Goal: Task Accomplishment & Management: Use online tool/utility

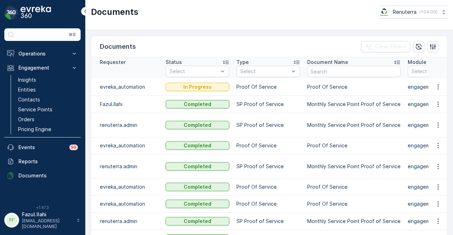
click at [56, 104] on link "Contacts" at bounding box center [47, 100] width 65 height 10
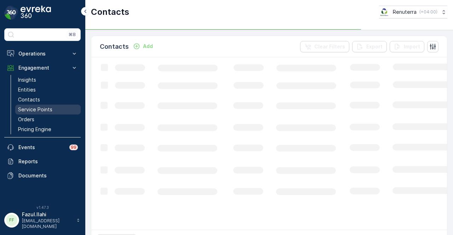
click at [56, 109] on link "Service Points" at bounding box center [47, 110] width 65 height 10
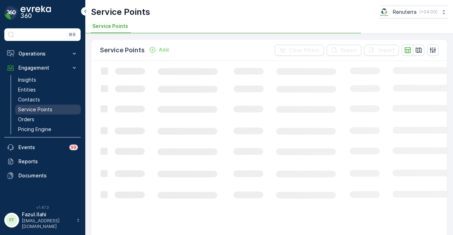
click at [59, 110] on link "Service Points" at bounding box center [47, 110] width 65 height 10
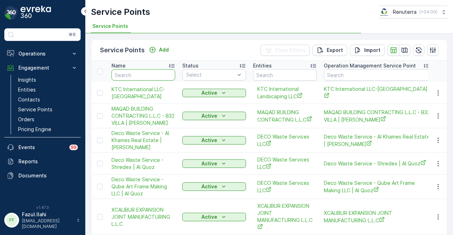
click at [139, 73] on input "text" at bounding box center [143, 74] width 64 height 11
type input "r2"
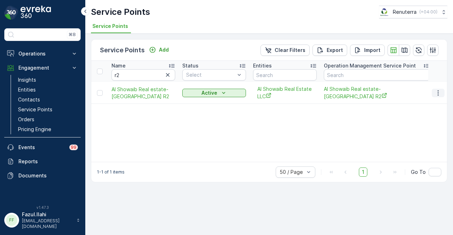
click at [438, 92] on icon "button" at bounding box center [437, 92] width 1 height 5
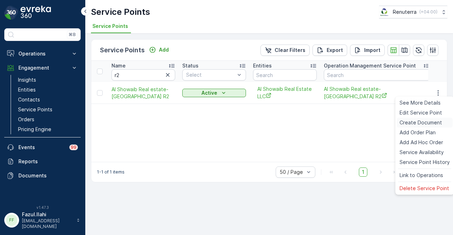
click at [429, 124] on span "Create Document" at bounding box center [420, 122] width 42 height 7
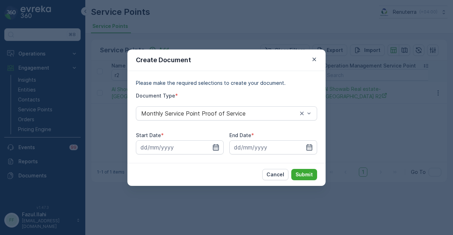
click at [219, 145] on icon "button" at bounding box center [215, 147] width 7 height 7
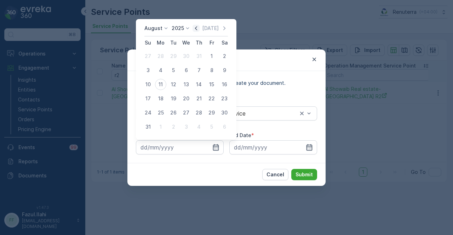
click at [197, 29] on icon "button" at bounding box center [195, 28] width 7 height 7
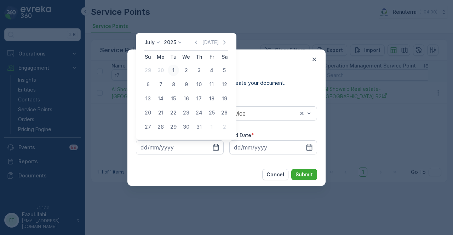
click at [176, 67] on div "1" at bounding box center [173, 70] width 11 height 11
type input "01.07.2025"
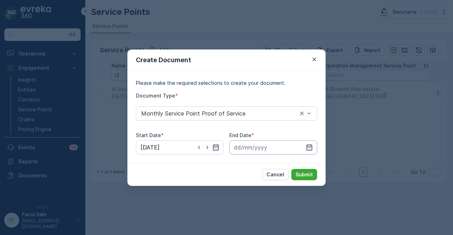
click at [316, 146] on input at bounding box center [273, 147] width 88 height 14
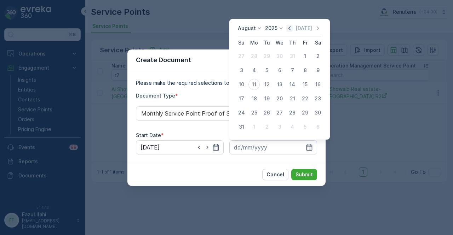
click at [291, 30] on icon "button" at bounding box center [289, 28] width 7 height 7
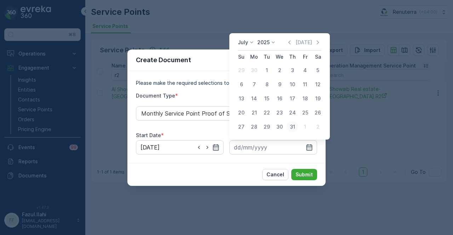
click at [290, 131] on div "31" at bounding box center [292, 126] width 11 height 11
type input "31.07.2025"
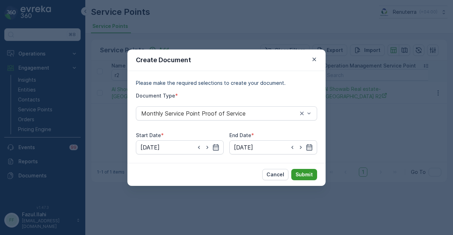
click at [313, 174] on button "Submit" at bounding box center [304, 174] width 26 height 11
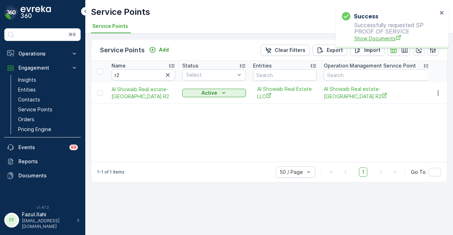
click at [366, 39] on span "Show Documents" at bounding box center [395, 38] width 83 height 7
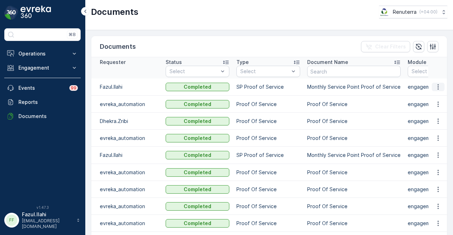
click at [433, 83] on button "button" at bounding box center [438, 87] width 13 height 8
click at [434, 95] on span "See Details" at bounding box center [435, 96] width 27 height 7
click at [62, 61] on button "Engagement" at bounding box center [42, 68] width 76 height 14
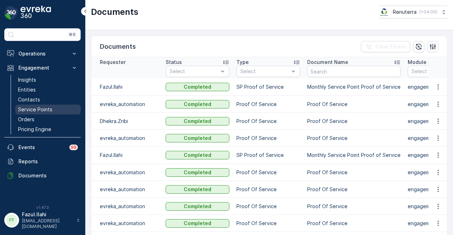
click at [58, 108] on link "Service Points" at bounding box center [47, 110] width 65 height 10
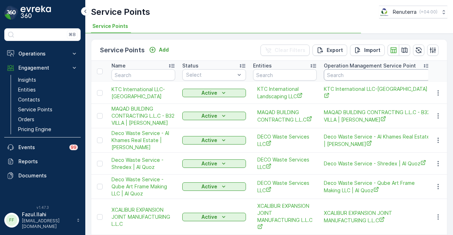
click at [357, 75] on input "text" at bounding box center [377, 74] width 106 height 11
type input "361"
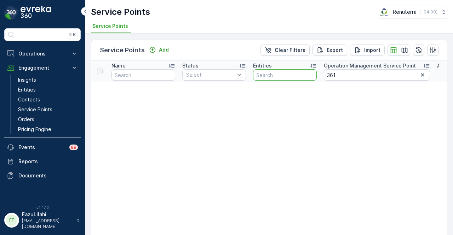
click at [293, 77] on input "text" at bounding box center [285, 74] width 64 height 11
type input "al"
click at [421, 74] on icon "button" at bounding box center [422, 74] width 7 height 7
click at [282, 75] on input "al" at bounding box center [285, 74] width 64 height 11
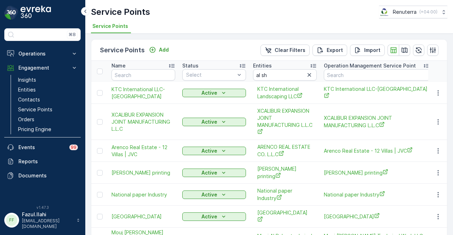
type input "al"
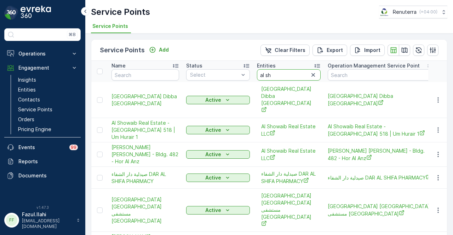
click at [282, 75] on input "al sh" at bounding box center [289, 74] width 64 height 11
type input "al showaib"
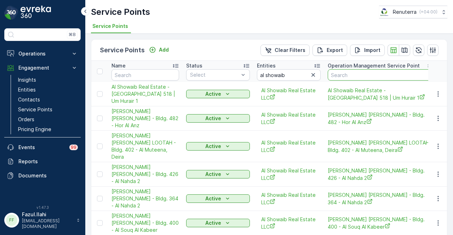
click at [342, 74] on input "text" at bounding box center [381, 74] width 106 height 11
type input "361"
